Goal: Book appointment/travel/reservation

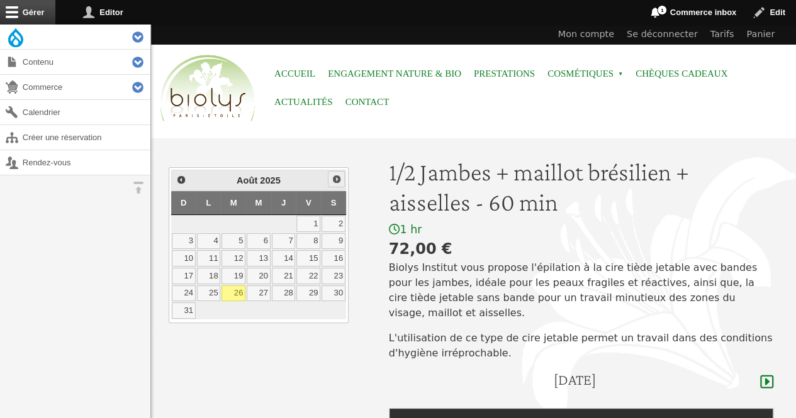
click at [335, 181] on span "Suivant" at bounding box center [337, 179] width 10 height 10
click at [334, 220] on link "6" at bounding box center [334, 224] width 24 height 16
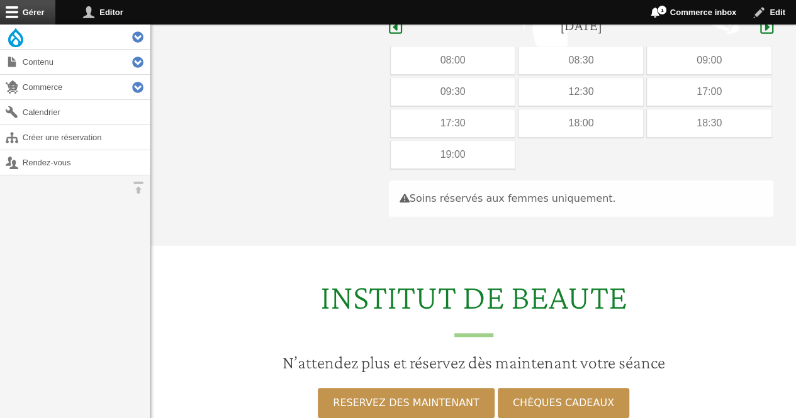
scroll to position [355, 0]
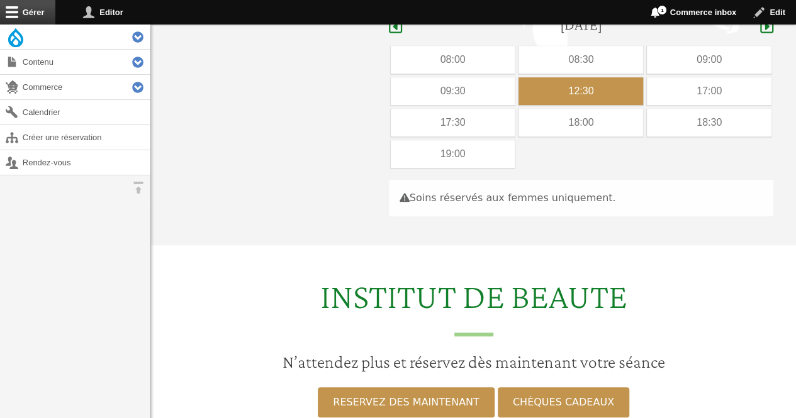
click at [570, 77] on div "12:30" at bounding box center [580, 91] width 125 height 28
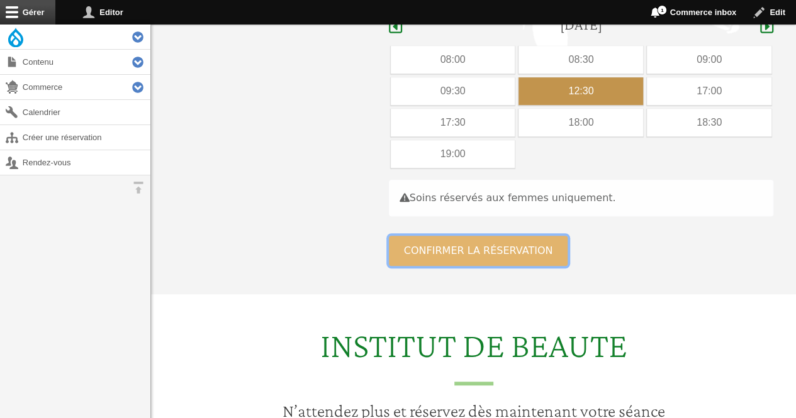
click at [453, 236] on button "Confirmer la réservation" at bounding box center [478, 251] width 179 height 30
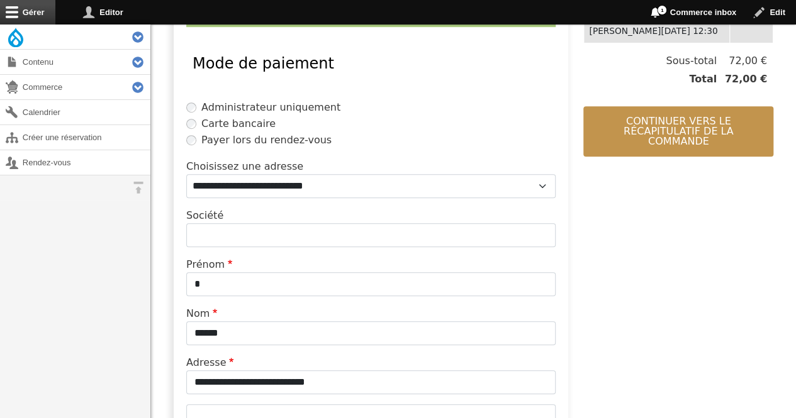
scroll to position [331, 0]
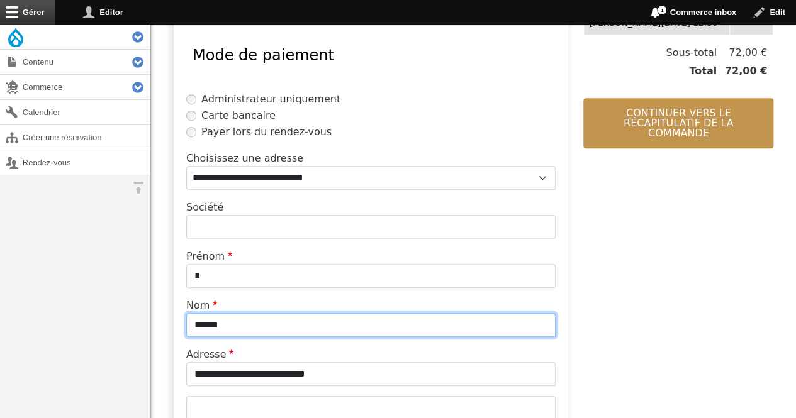
click at [353, 330] on input "******" at bounding box center [370, 325] width 369 height 24
type input "*"
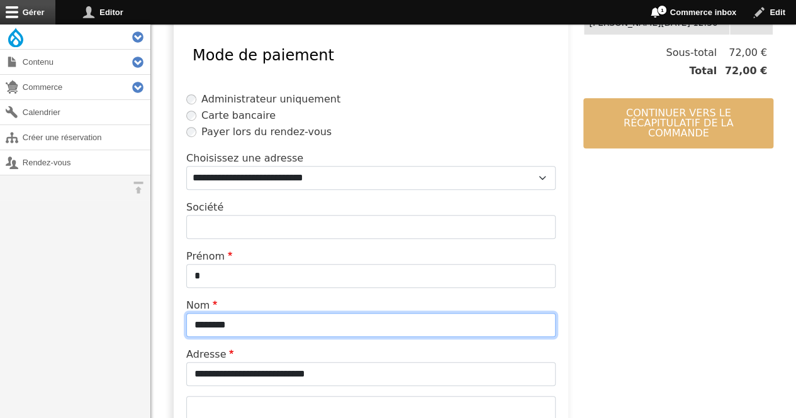
type input "********"
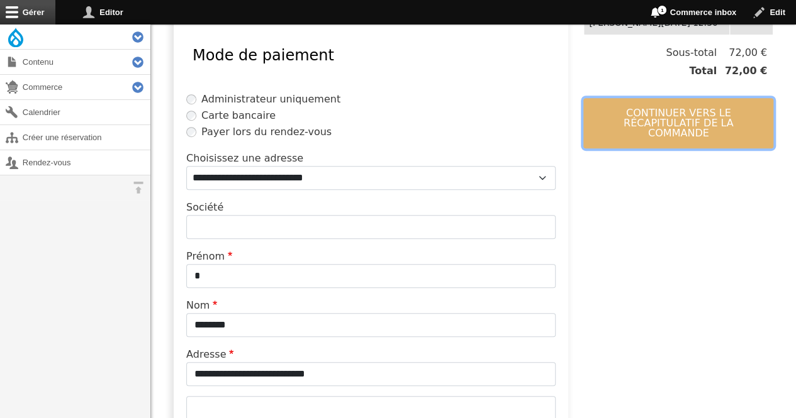
click at [693, 123] on button "Continuer vers le récapitulatif de la commande" at bounding box center [678, 123] width 190 height 50
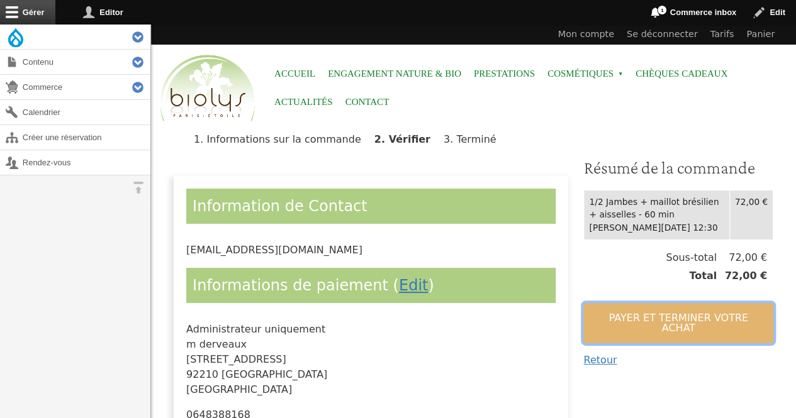
click at [637, 322] on button "Payer et terminer votre achat" at bounding box center [678, 323] width 190 height 40
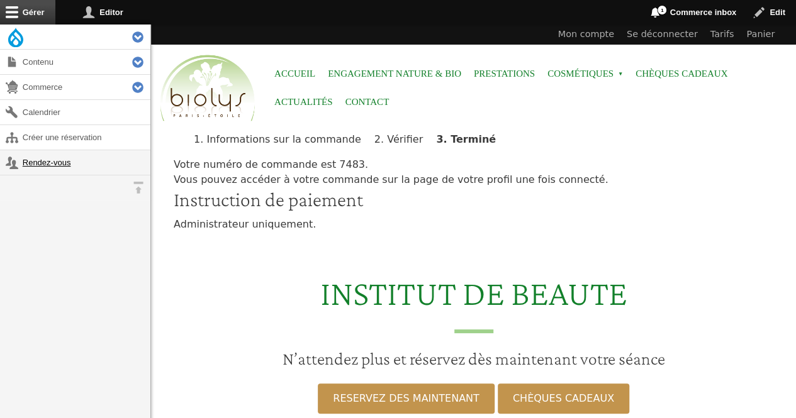
click at [55, 167] on link "Rendez-vous" at bounding box center [75, 162] width 150 height 25
